Goal: Check status: Check status

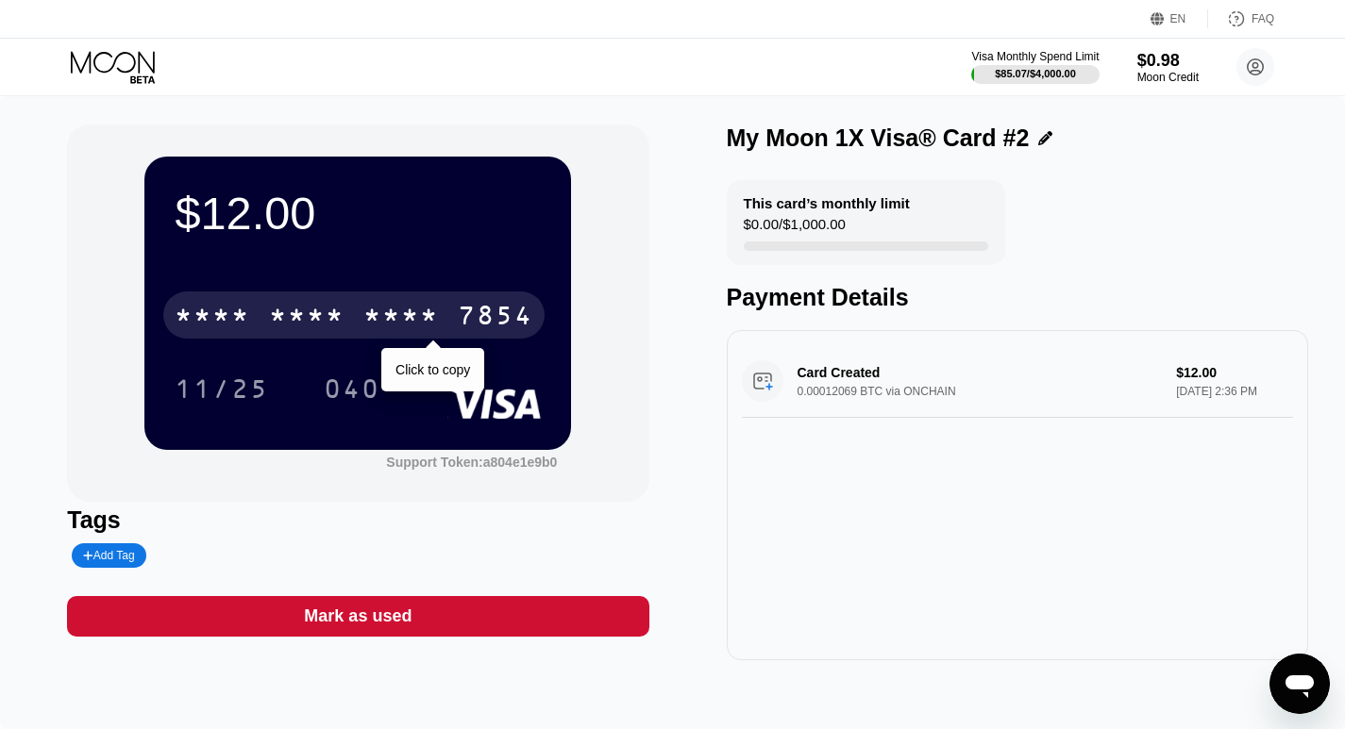
click at [416, 301] on div "* * * * * * * * * * * * 7854" at bounding box center [353, 315] width 381 height 47
click at [376, 319] on div "2283" at bounding box center [400, 318] width 75 height 30
